Goal: Transaction & Acquisition: Purchase product/service

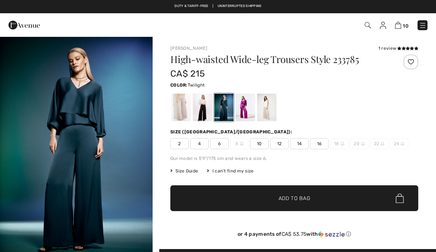
checkbox input "true"
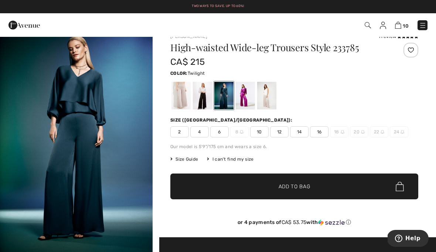
scroll to position [14, 0]
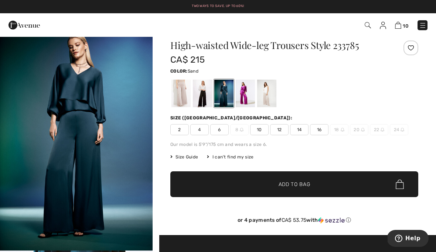
click at [275, 90] on div at bounding box center [266, 94] width 19 height 28
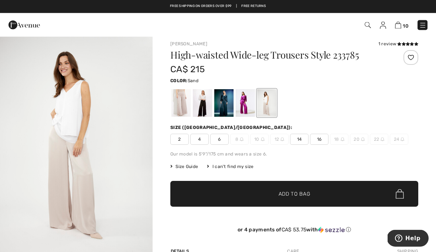
scroll to position [4, 0]
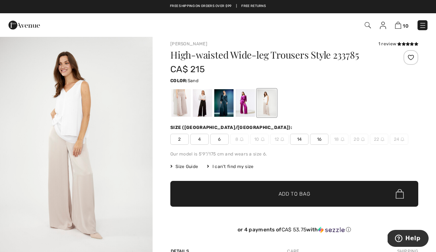
click at [206, 103] on div at bounding box center [202, 103] width 19 height 28
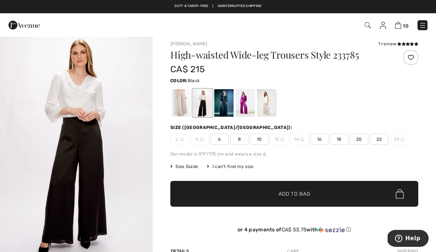
click at [228, 104] on div at bounding box center [223, 103] width 19 height 28
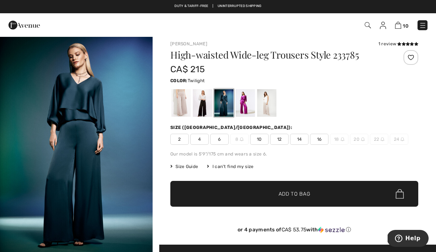
click at [186, 109] on div at bounding box center [180, 103] width 19 height 28
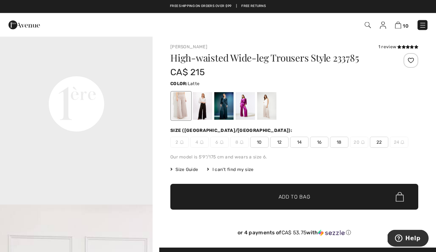
scroll to position [0, 0]
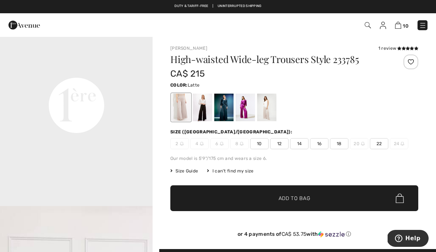
click at [384, 51] on div "1 review" at bounding box center [398, 48] width 40 height 7
click at [400, 23] on img at bounding box center [398, 25] width 6 height 7
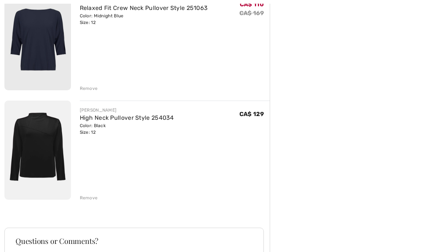
scroll to position [999, 0]
